Goal: Information Seeking & Learning: Learn about a topic

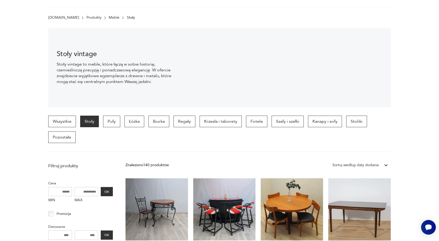
scroll to position [140, 0]
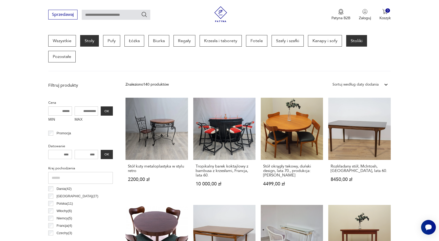
click at [351, 45] on p "Stoliki" at bounding box center [356, 41] width 21 height 12
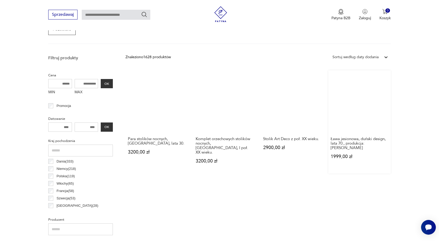
scroll to position [166, 0]
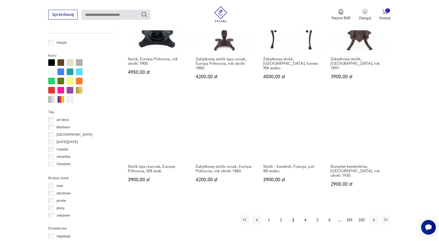
scroll to position [535, 0]
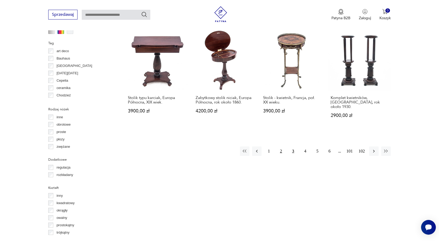
drag, startPoint x: 270, startPoint y: 138, endPoint x: 277, endPoint y: 141, distance: 7.4
click at [270, 147] on button "1" at bounding box center [268, 151] width 9 height 9
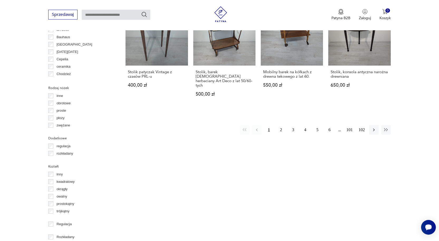
scroll to position [562, 0]
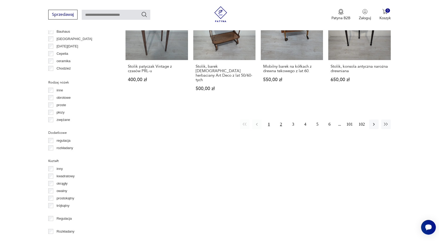
click at [282, 120] on button "2" at bounding box center [280, 124] width 9 height 9
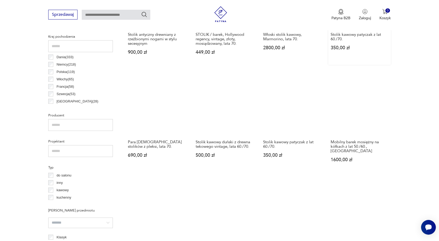
scroll to position [272, 0]
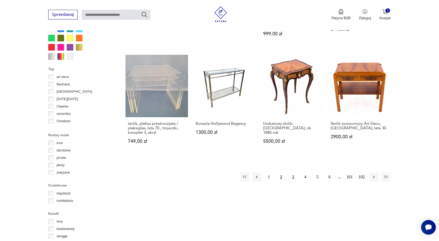
click at [290, 172] on button "3" at bounding box center [293, 176] width 9 height 9
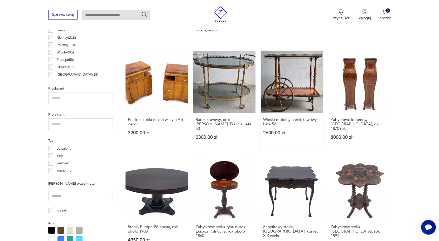
scroll to position [483, 0]
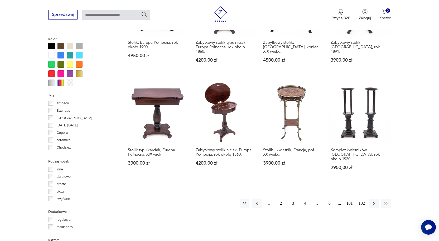
click at [270, 199] on button "1" at bounding box center [268, 203] width 9 height 9
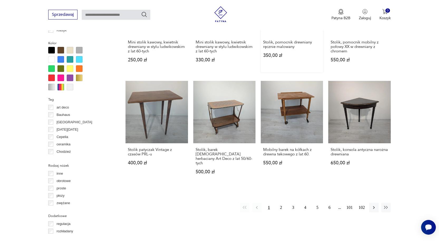
scroll to position [483, 0]
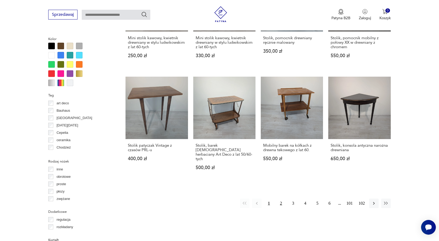
click at [279, 200] on button "2" at bounding box center [280, 203] width 9 height 9
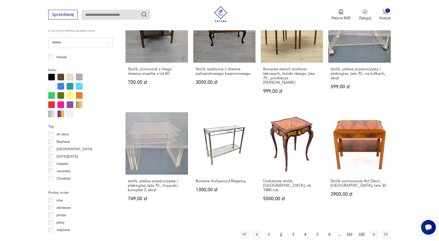
scroll to position [457, 0]
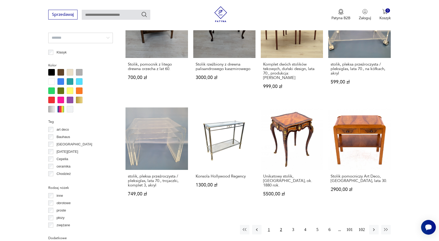
click at [269, 225] on button "1" at bounding box center [268, 229] width 9 height 9
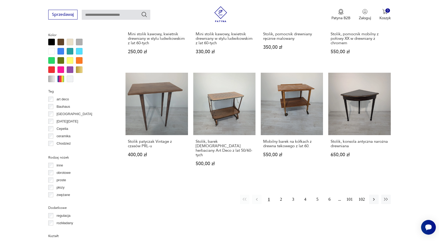
scroll to position [457, 0]
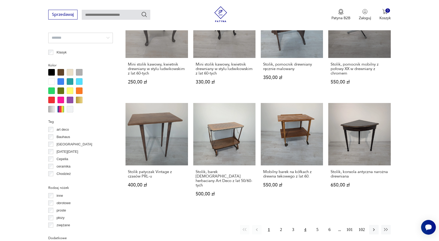
drag, startPoint x: 298, startPoint y: 224, endPoint x: 301, endPoint y: 224, distance: 3.4
click at [298, 225] on div "1 2 3 4 5 6 101 102" at bounding box center [315, 229] width 151 height 9
click at [302, 225] on button "4" at bounding box center [305, 229] width 9 height 9
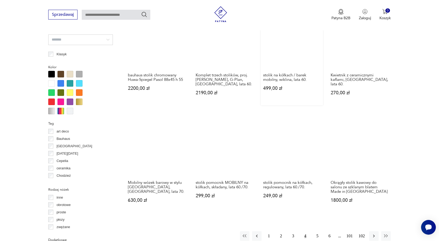
scroll to position [483, 0]
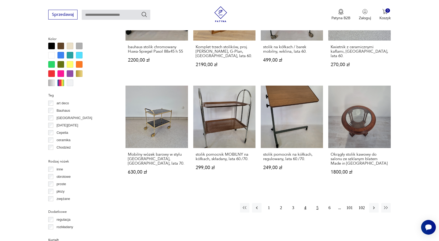
click at [319, 203] on button "5" at bounding box center [317, 207] width 9 height 9
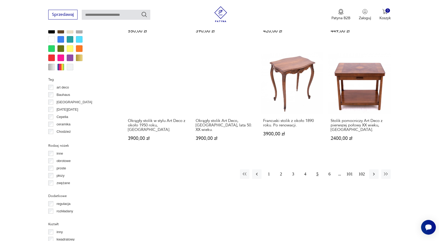
scroll to position [509, 0]
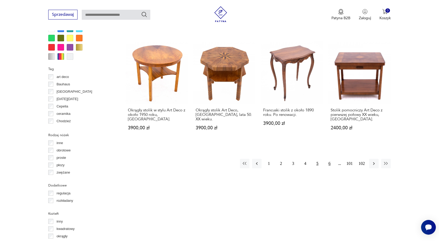
click at [327, 164] on button "6" at bounding box center [329, 163] width 9 height 9
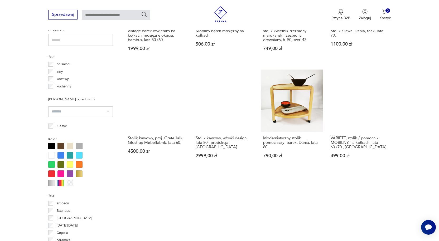
scroll to position [509, 0]
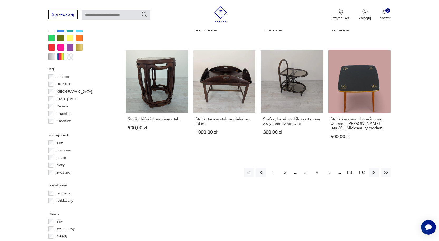
click at [327, 171] on button "7" at bounding box center [329, 172] width 9 height 9
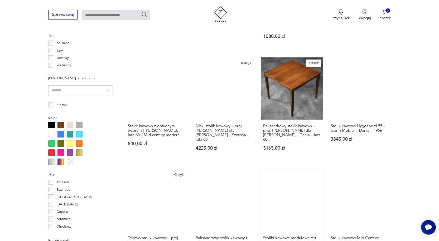
scroll to position [509, 0]
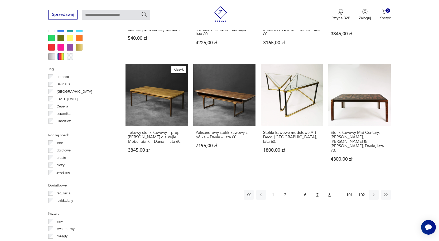
click at [330, 190] on button "8" at bounding box center [329, 194] width 9 height 9
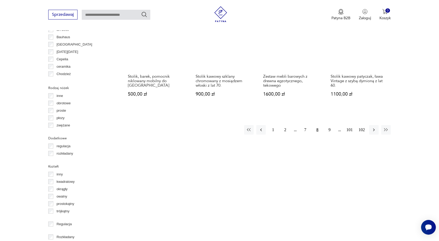
scroll to position [562, 0]
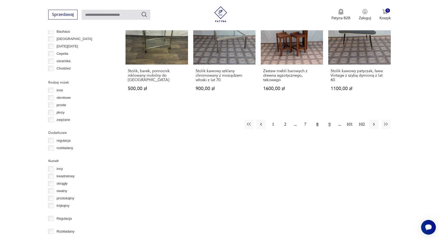
click at [327, 120] on button "9" at bounding box center [329, 124] width 9 height 9
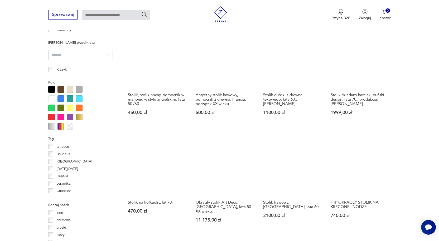
scroll to position [457, 0]
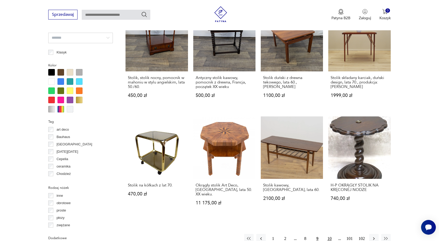
click at [332, 234] on button "10" at bounding box center [329, 238] width 9 height 9
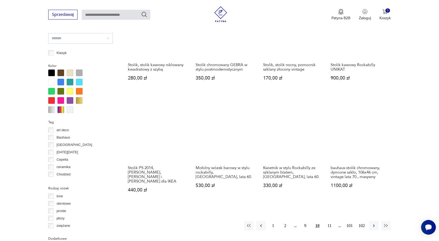
scroll to position [457, 0]
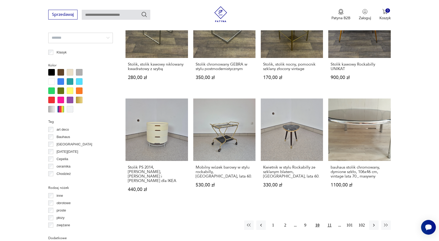
click at [329, 221] on button "11" at bounding box center [329, 225] width 9 height 9
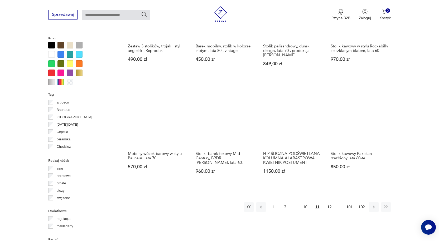
scroll to position [509, 0]
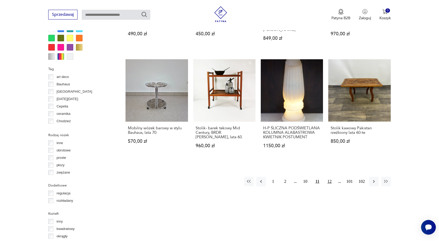
click at [329, 177] on button "12" at bounding box center [329, 181] width 9 height 9
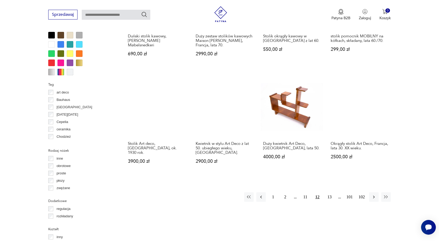
scroll to position [457, 0]
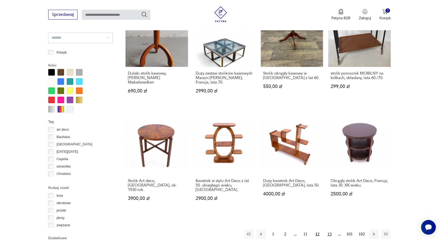
click at [329, 230] on button "13" at bounding box center [329, 234] width 9 height 9
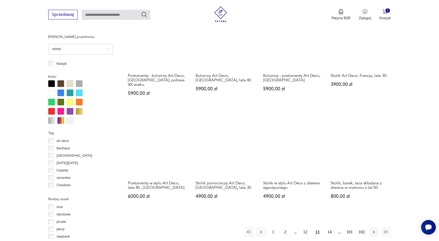
scroll to position [457, 0]
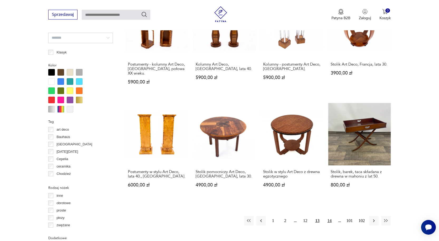
click at [330, 216] on button "14" at bounding box center [329, 220] width 9 height 9
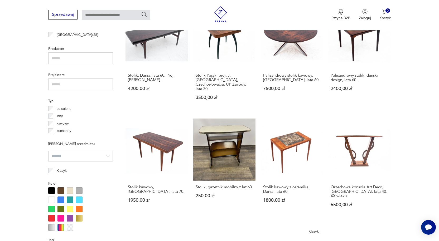
scroll to position [457, 0]
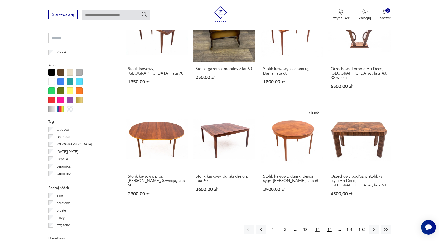
click at [329, 225] on button "15" at bounding box center [329, 229] width 9 height 9
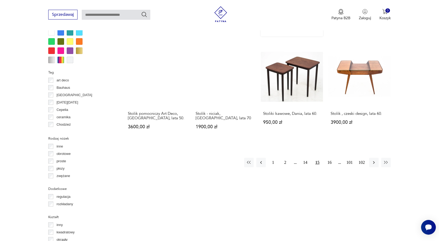
scroll to position [509, 0]
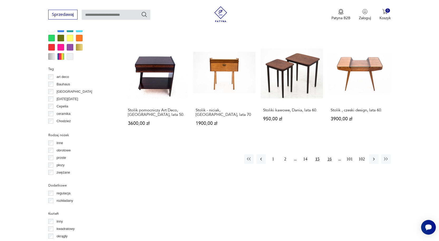
click at [331, 157] on button "16" at bounding box center [329, 159] width 9 height 9
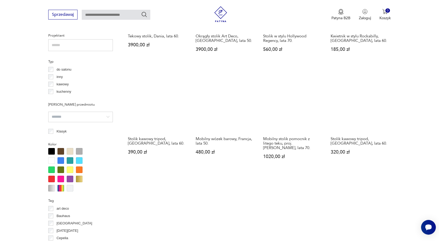
scroll to position [457, 0]
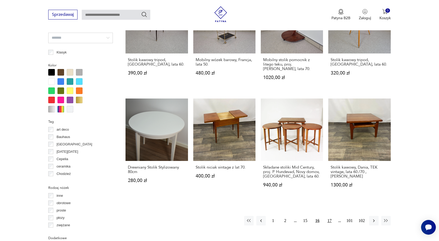
click at [331, 218] on button "17" at bounding box center [329, 220] width 9 height 9
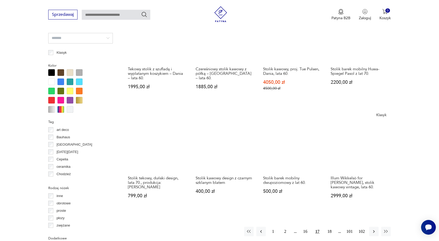
scroll to position [483, 0]
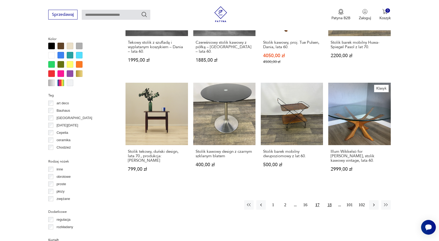
click at [332, 200] on button "18" at bounding box center [329, 204] width 9 height 9
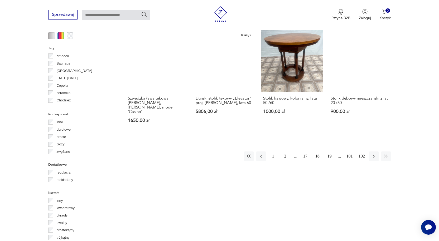
scroll to position [536, 0]
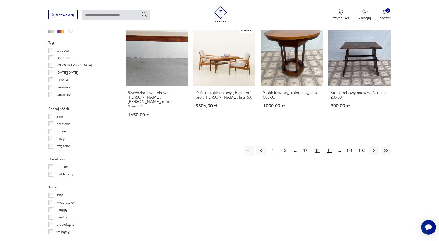
click at [330, 146] on button "19" at bounding box center [329, 150] width 9 height 9
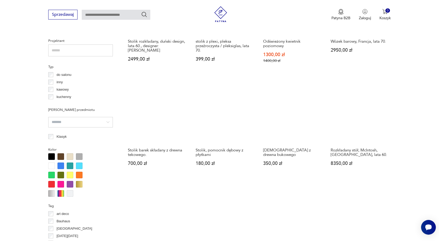
scroll to position [457, 0]
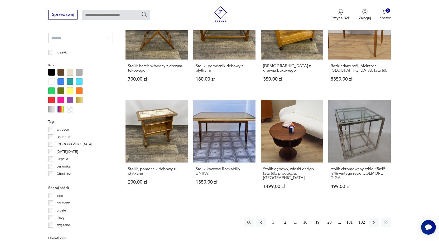
click at [329, 223] on button "20" at bounding box center [329, 222] width 9 height 9
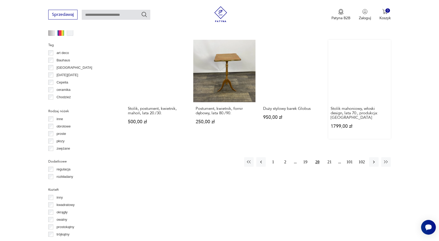
scroll to position [536, 0]
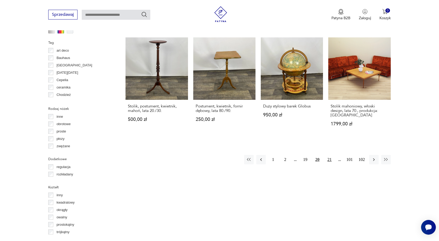
click at [328, 155] on button "21" at bounding box center [329, 159] width 9 height 9
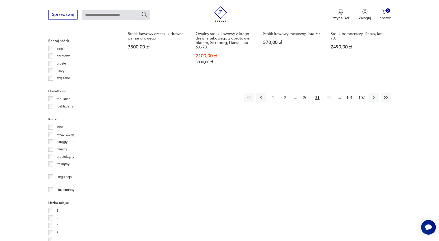
scroll to position [615, 0]
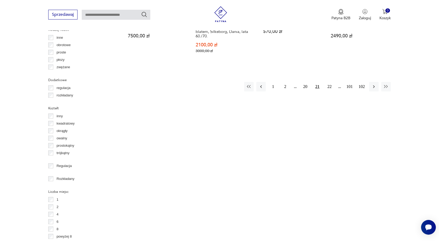
drag, startPoint x: 330, startPoint y: 79, endPoint x: 333, endPoint y: 82, distance: 4.5
click at [331, 82] on button "22" at bounding box center [329, 86] width 9 height 9
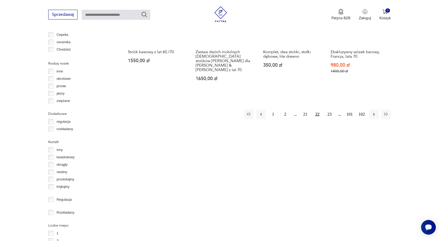
scroll to position [588, 0]
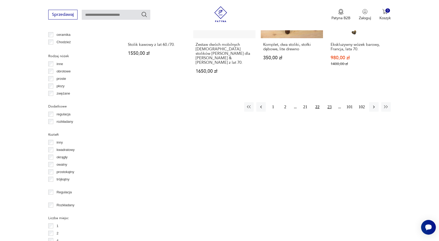
click at [330, 102] on button "23" at bounding box center [329, 106] width 9 height 9
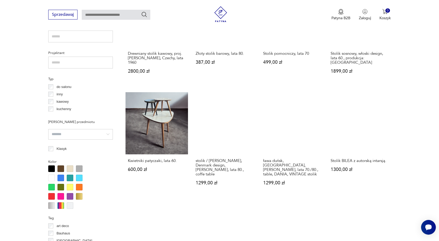
scroll to position [483, 0]
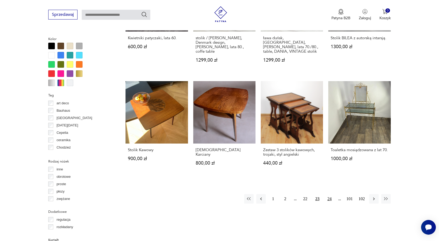
click at [331, 194] on button "24" at bounding box center [329, 198] width 9 height 9
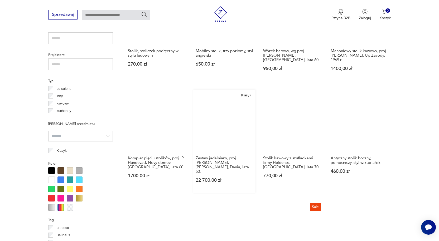
scroll to position [448, 0]
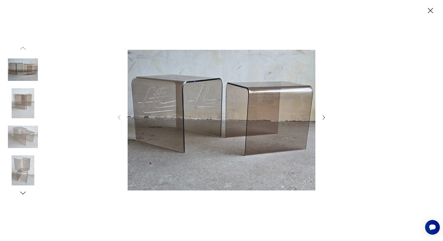
click at [323, 119] on icon "button" at bounding box center [324, 117] width 6 height 6
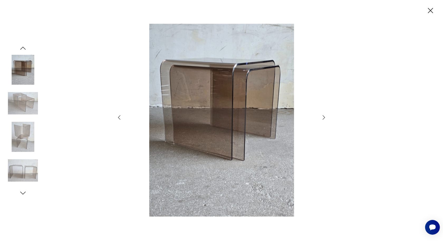
click at [323, 119] on icon "button" at bounding box center [324, 117] width 6 height 6
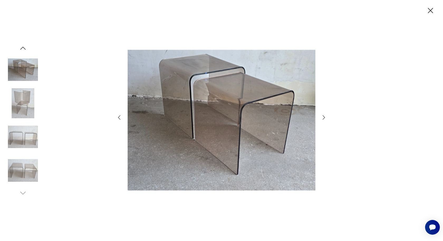
click at [323, 119] on icon "button" at bounding box center [324, 117] width 6 height 6
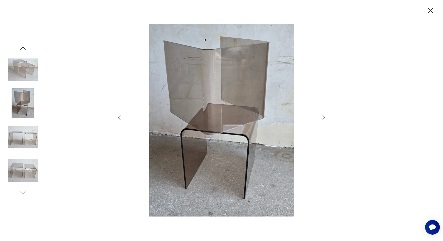
click at [323, 119] on icon "button" at bounding box center [324, 117] width 6 height 6
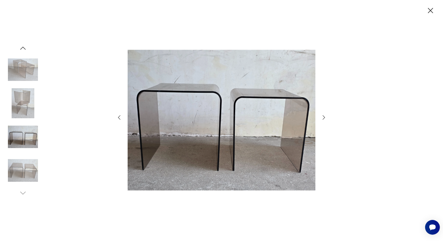
click at [323, 119] on icon "button" at bounding box center [324, 117] width 6 height 6
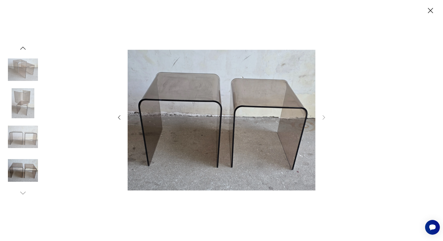
click at [431, 9] on icon "button" at bounding box center [430, 10] width 9 height 9
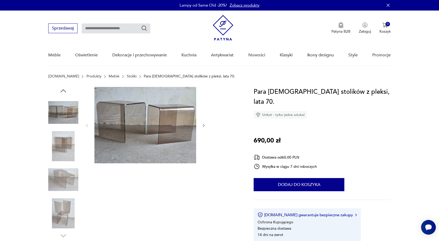
click at [183, 110] on img at bounding box center [145, 125] width 102 height 76
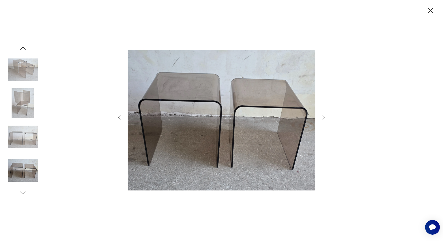
click at [21, 105] on img at bounding box center [23, 103] width 30 height 30
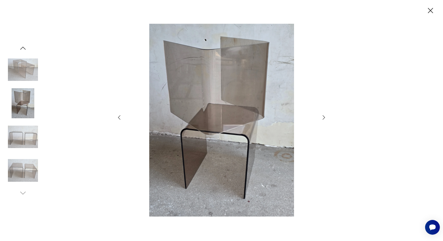
click at [324, 114] on icon "button" at bounding box center [324, 117] width 6 height 6
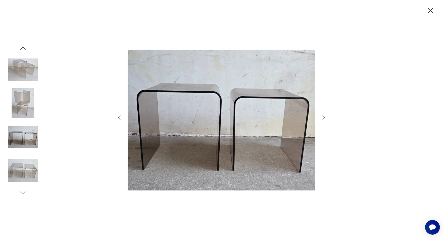
click at [324, 115] on icon "button" at bounding box center [324, 117] width 6 height 6
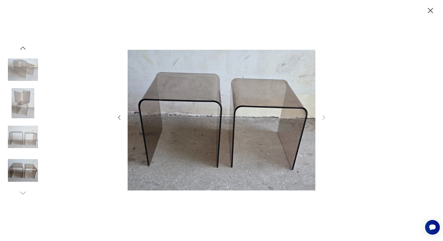
click at [22, 170] on img at bounding box center [23, 171] width 30 height 30
click at [33, 122] on img at bounding box center [23, 137] width 30 height 30
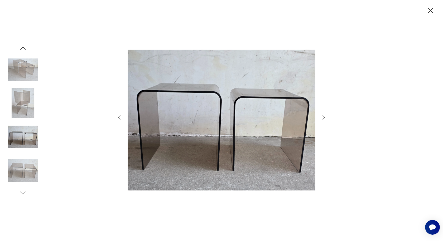
click at [31, 93] on img at bounding box center [23, 103] width 30 height 30
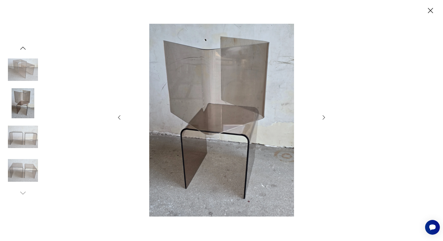
click at [429, 10] on icon "button" at bounding box center [430, 10] width 9 height 9
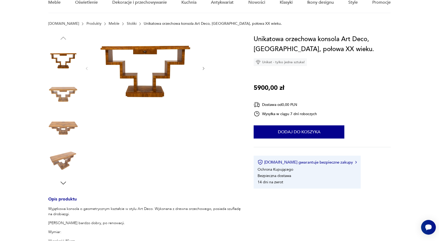
scroll to position [158, 0]
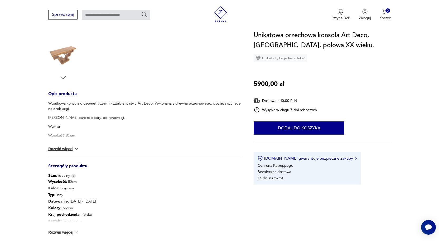
click at [76, 227] on div "Wysokość : 80cm Kolor: brązowy Typ : inny Datowanie : [DATE] - [DATE] Kolory : …" at bounding box center [144, 210] width 193 height 63
click at [76, 230] on img at bounding box center [76, 232] width 5 height 5
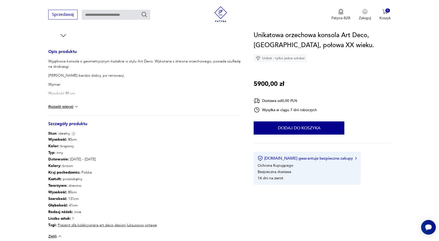
scroll to position [264, 0]
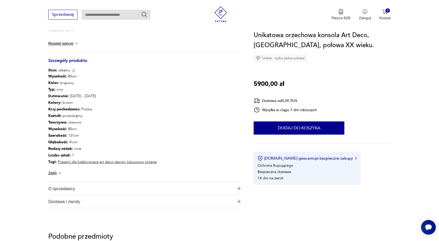
click at [235, 186] on button "O sprzedawcy" at bounding box center [144, 188] width 193 height 13
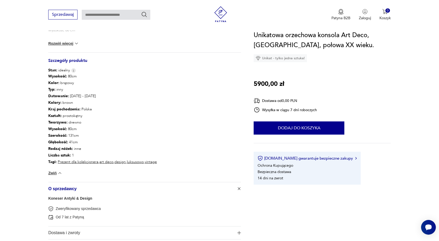
click at [235, 186] on button "O sprzedawcy" at bounding box center [144, 188] width 193 height 13
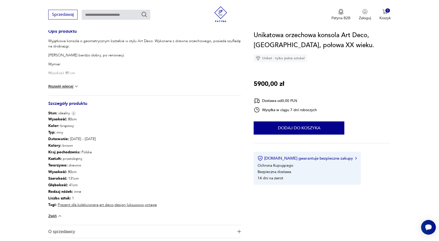
scroll to position [185, 0]
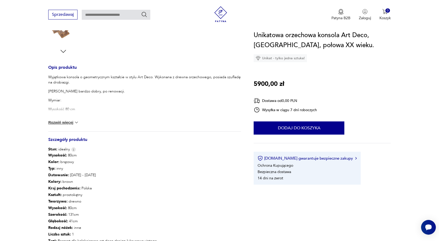
click at [76, 122] on img at bounding box center [76, 122] width 5 height 5
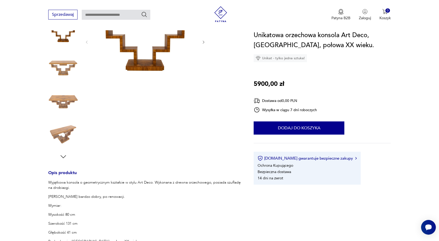
scroll to position [0, 0]
